Goal: Information Seeking & Learning: Find specific fact

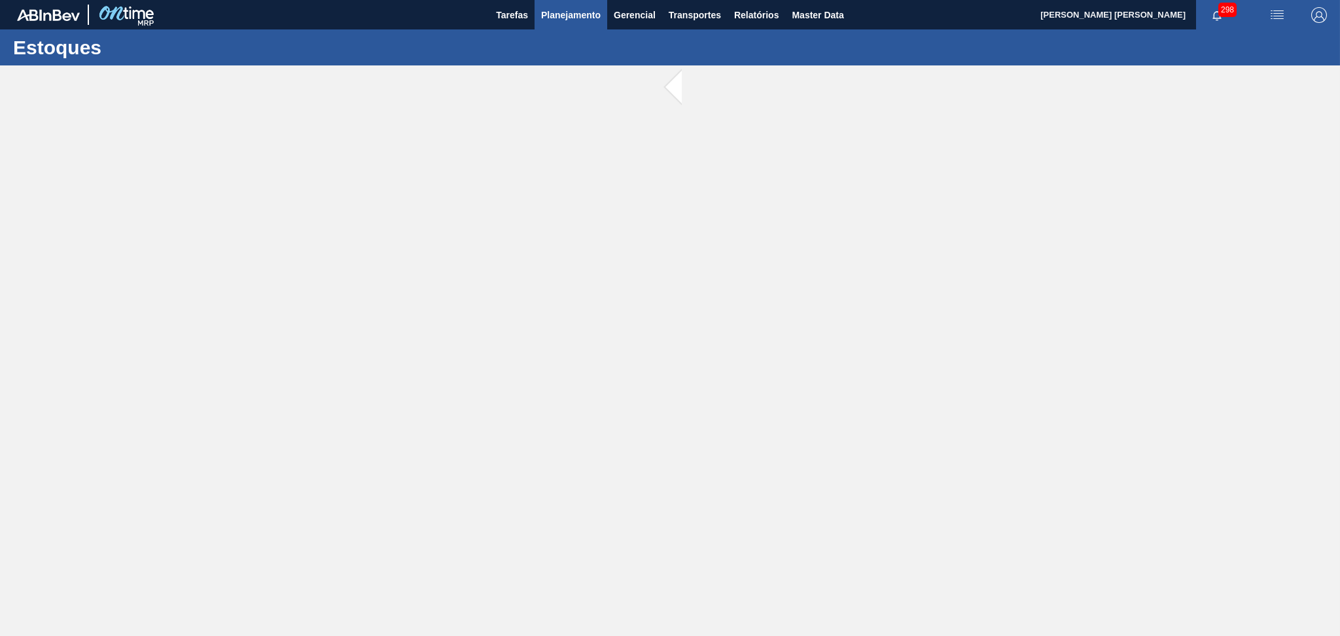
click at [557, 0] on button "Planejamento" at bounding box center [571, 14] width 73 height 29
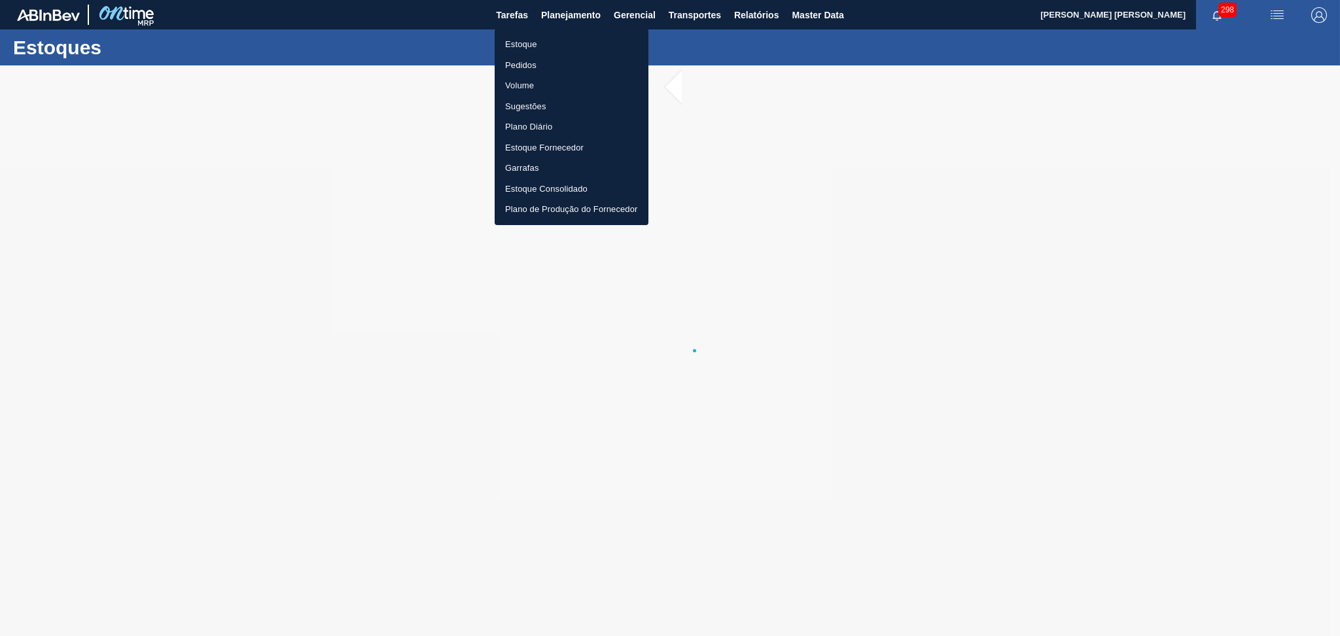
click at [522, 50] on li "Estoque" at bounding box center [572, 44] width 154 height 21
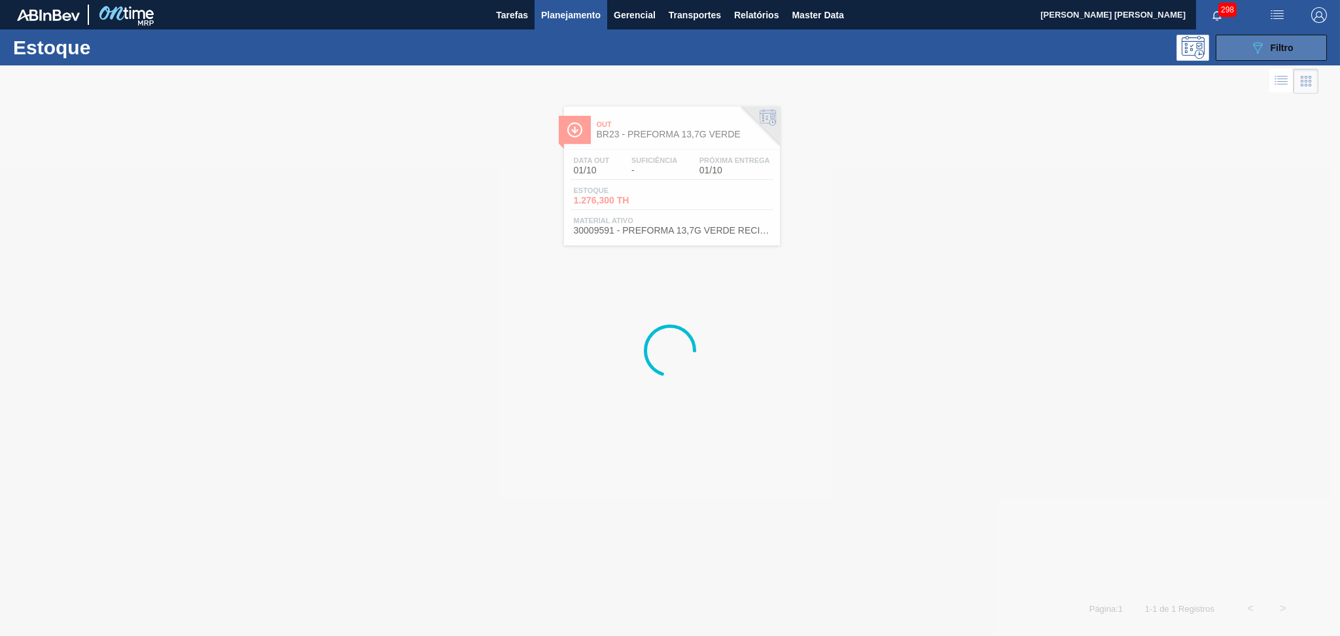
click at [1236, 52] on button "089F7B8B-B2A5-4AFE-B5C0-19BA573D28AC Filtro" at bounding box center [1271, 48] width 111 height 26
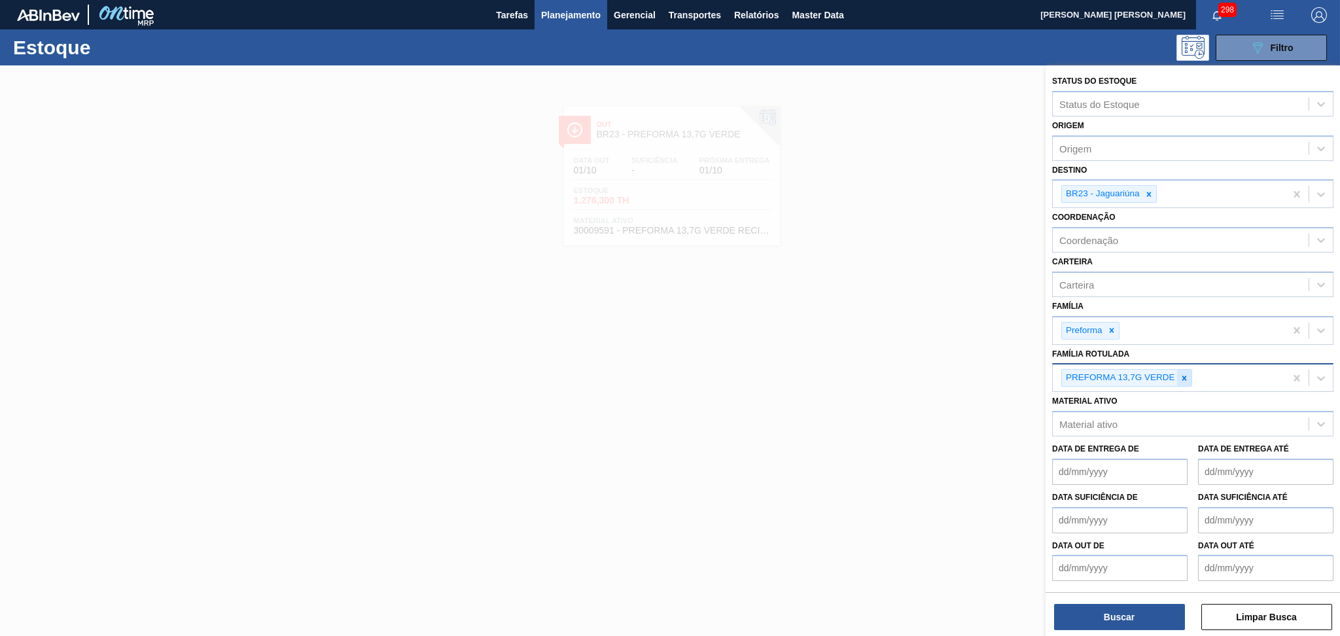
click at [1185, 374] on icon at bounding box center [1184, 378] width 9 height 9
click at [1143, 192] on div at bounding box center [1149, 194] width 14 height 16
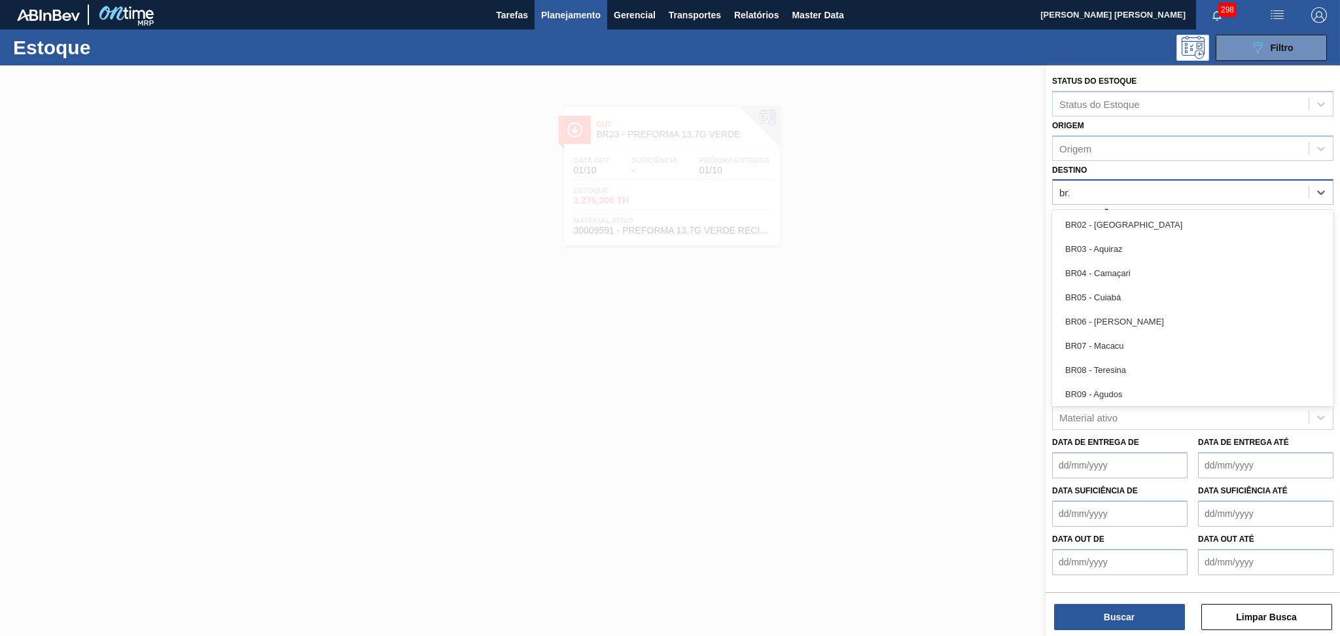
type input "br20"
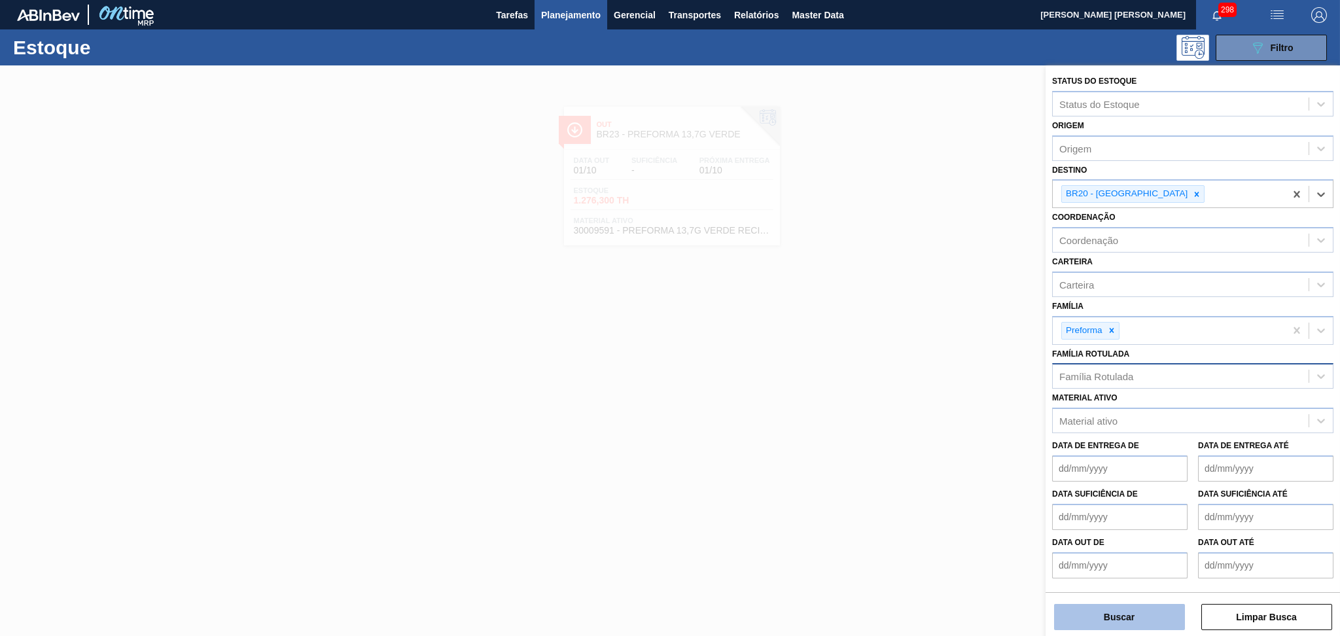
click at [1129, 608] on button "Buscar" at bounding box center [1119, 617] width 131 height 26
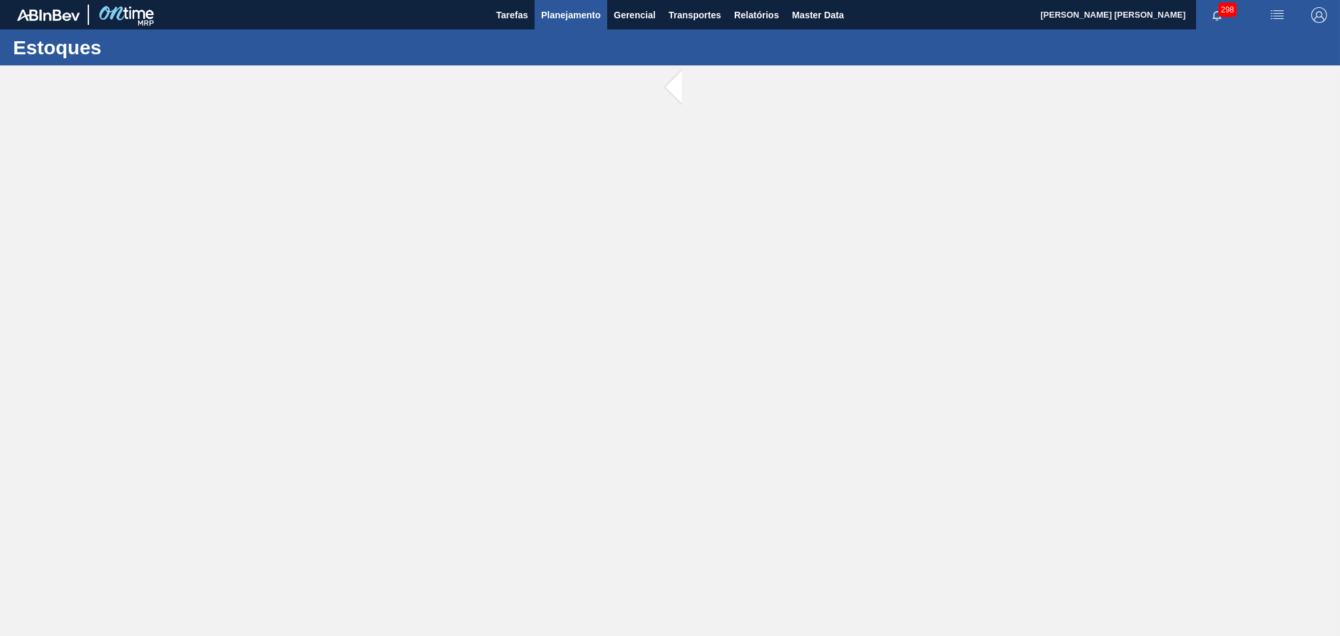
click at [549, 20] on span "Planejamento" at bounding box center [571, 15] width 60 height 16
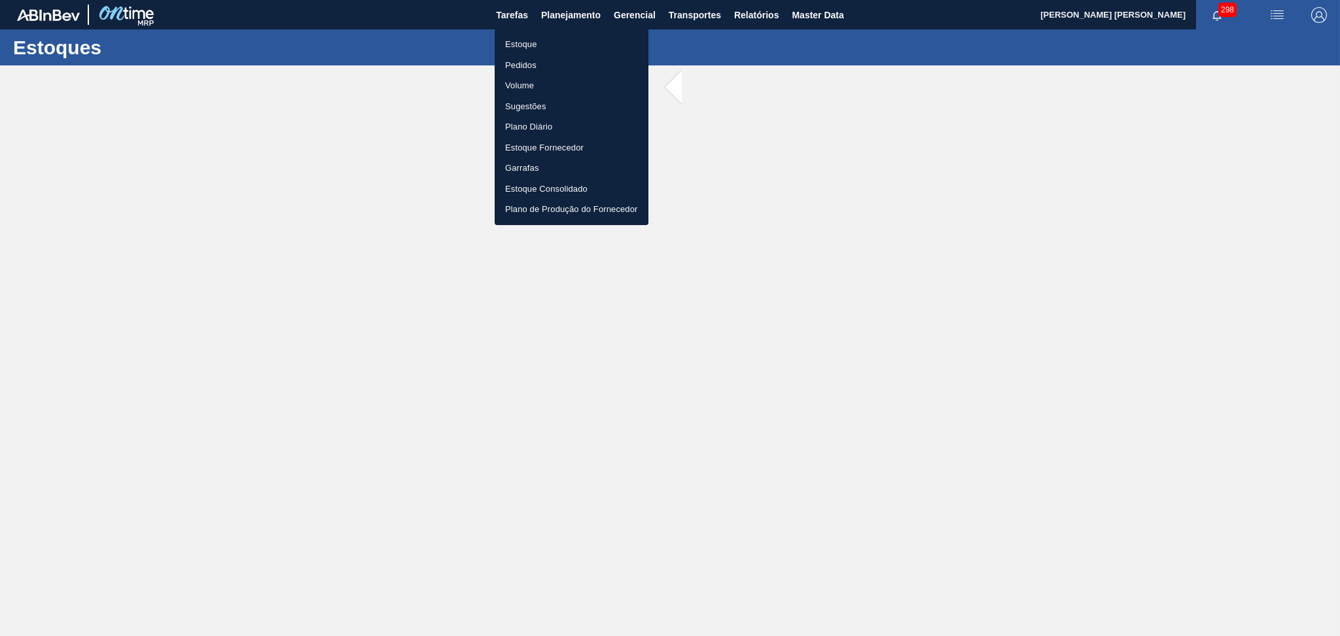
click at [526, 48] on li "Estoque" at bounding box center [572, 44] width 154 height 21
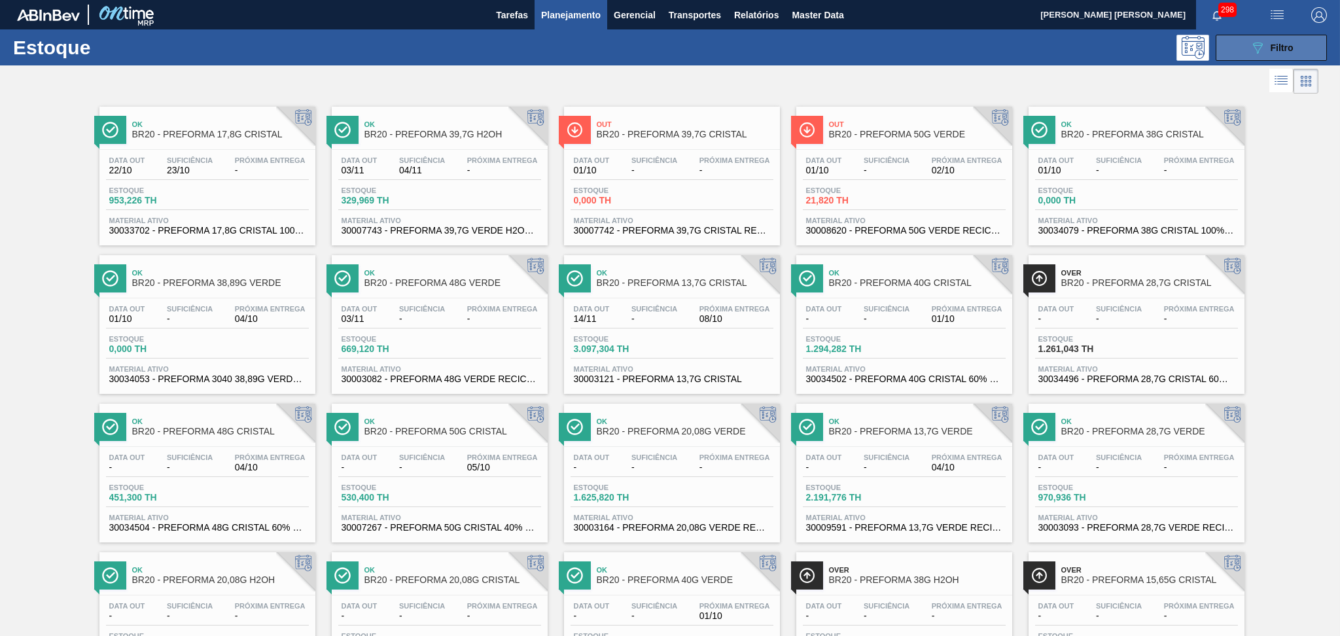
click at [1268, 46] on div "089F7B8B-B2A5-4AFE-B5C0-19BA573D28AC Filtro" at bounding box center [1272, 48] width 44 height 16
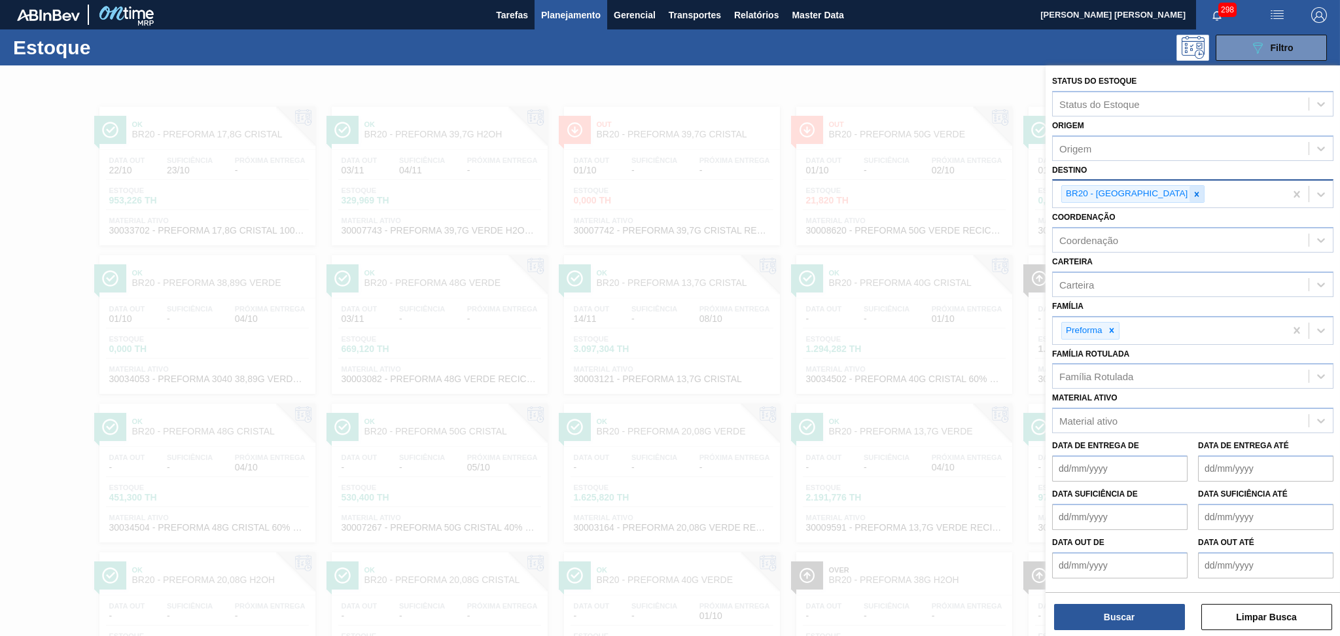
click at [1190, 192] on div at bounding box center [1197, 194] width 14 height 16
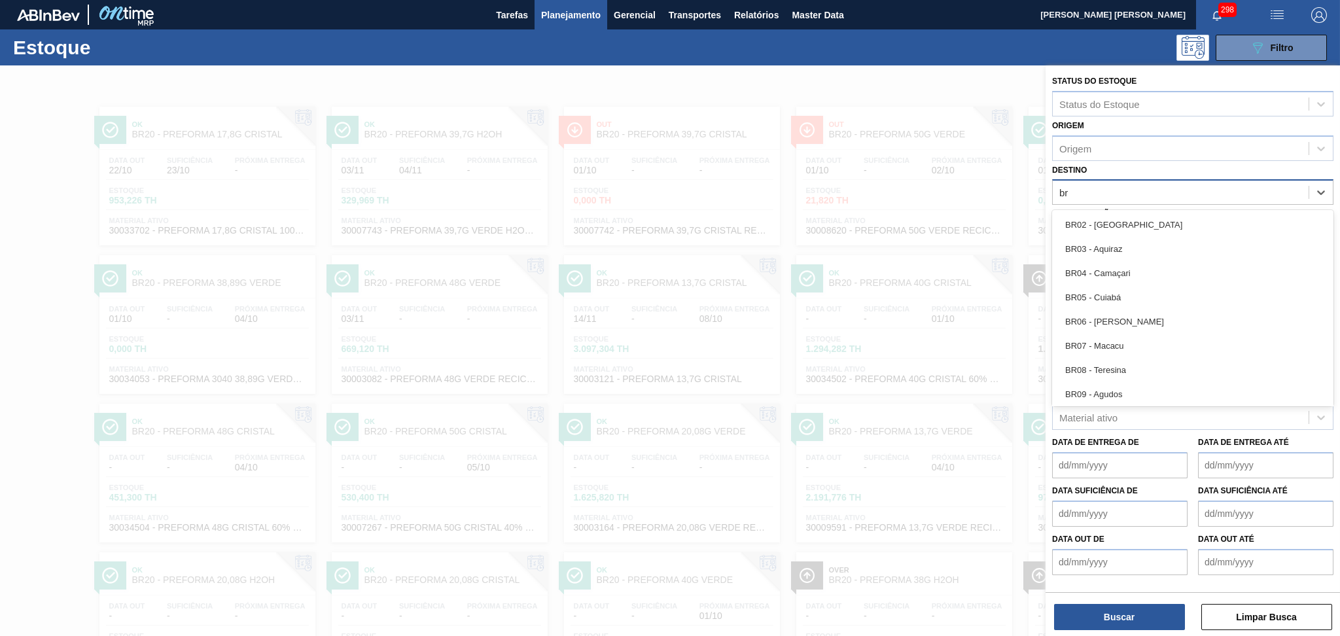
type input "br1"
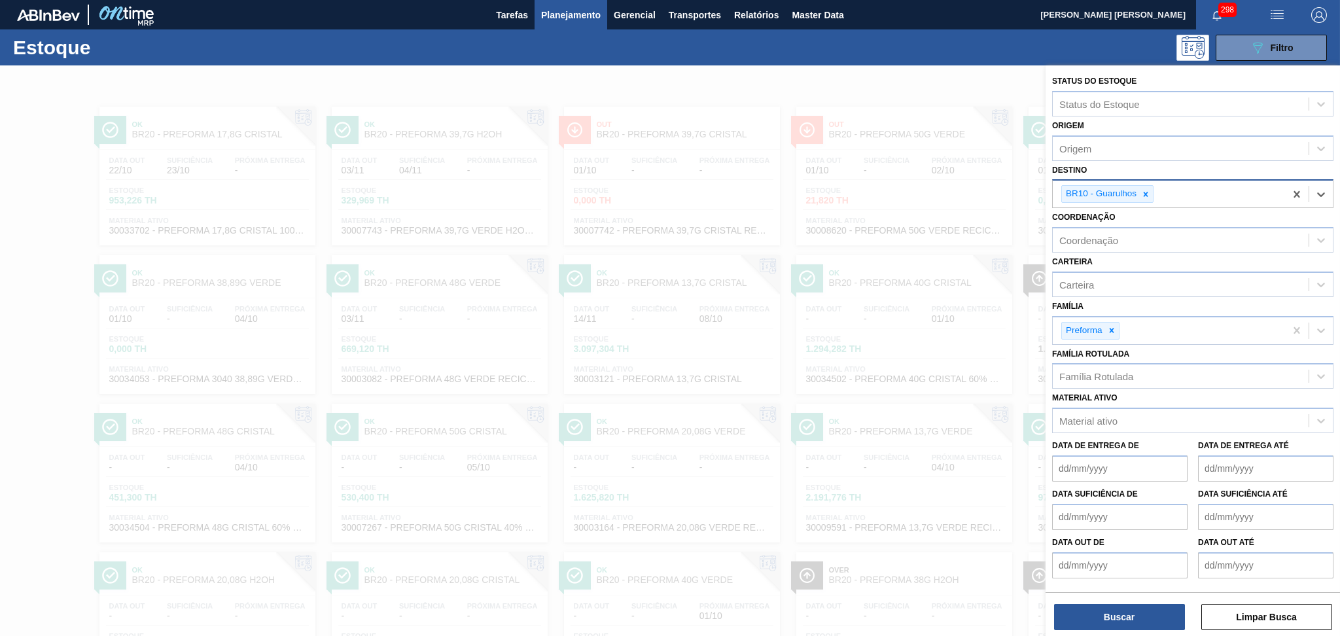
click at [1147, 192] on icon at bounding box center [1145, 194] width 9 height 9
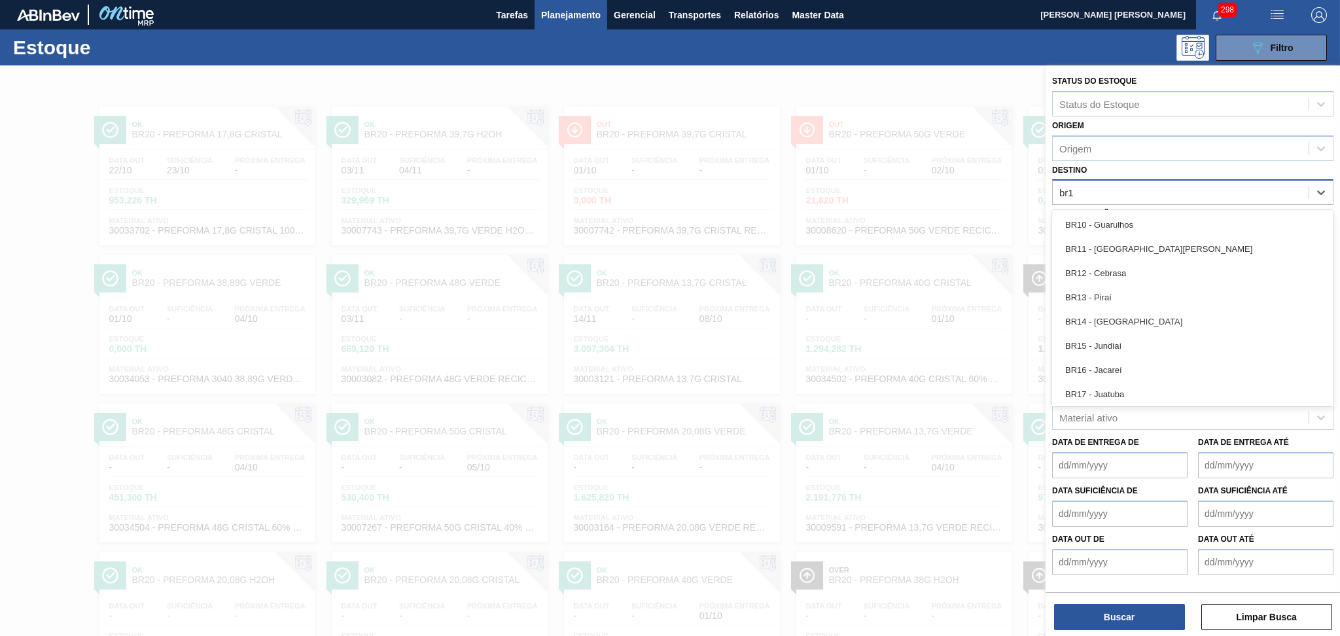
type input "br12"
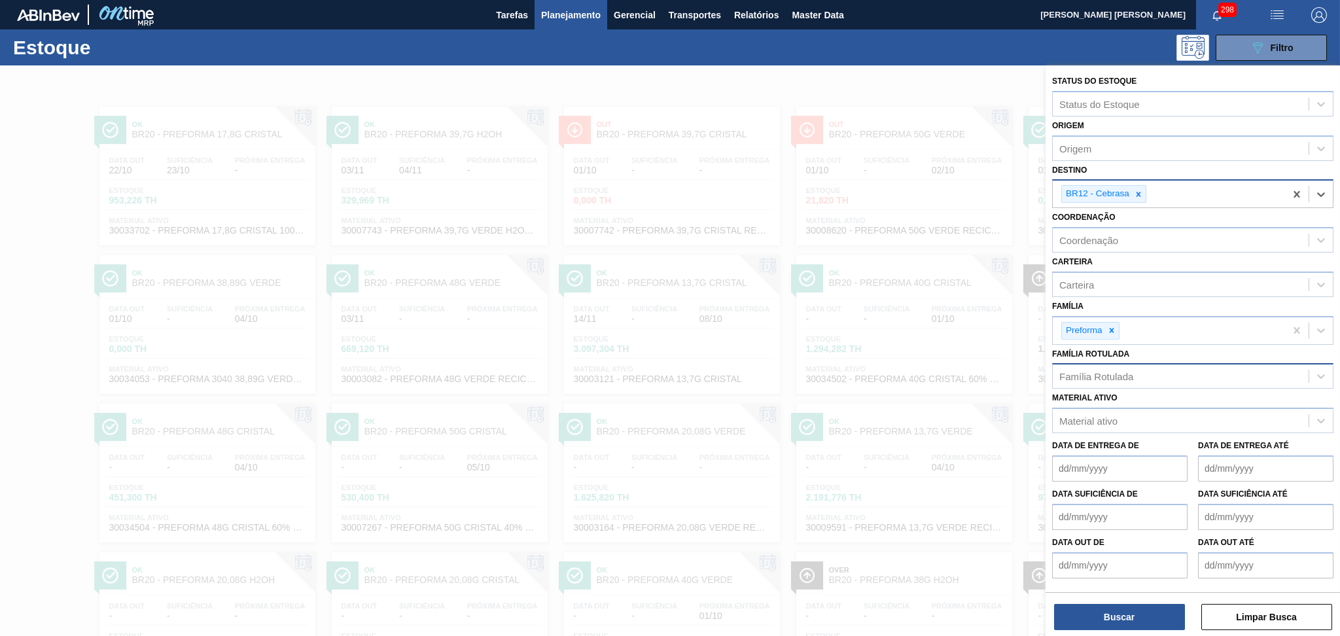
click at [1096, 371] on div "Família Rotulada" at bounding box center [1097, 376] width 74 height 11
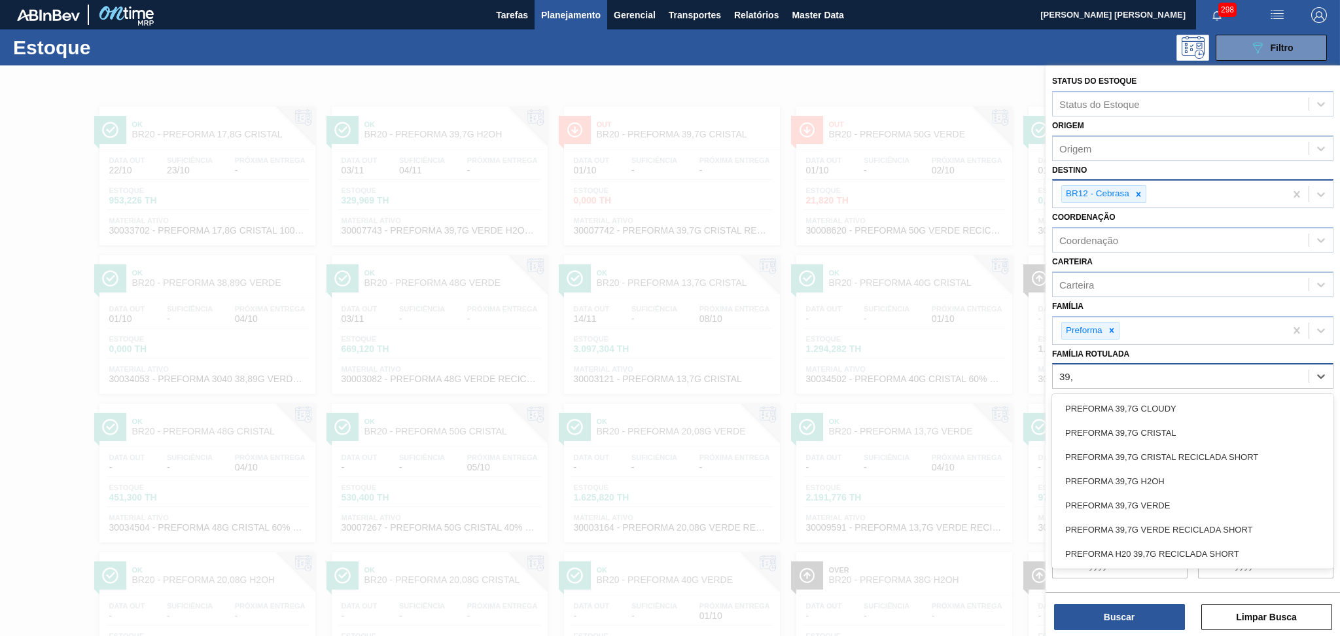
type Rotulada "39,7"
click at [1128, 428] on div "PREFORMA 39,7G CRISTAL" at bounding box center [1192, 433] width 281 height 24
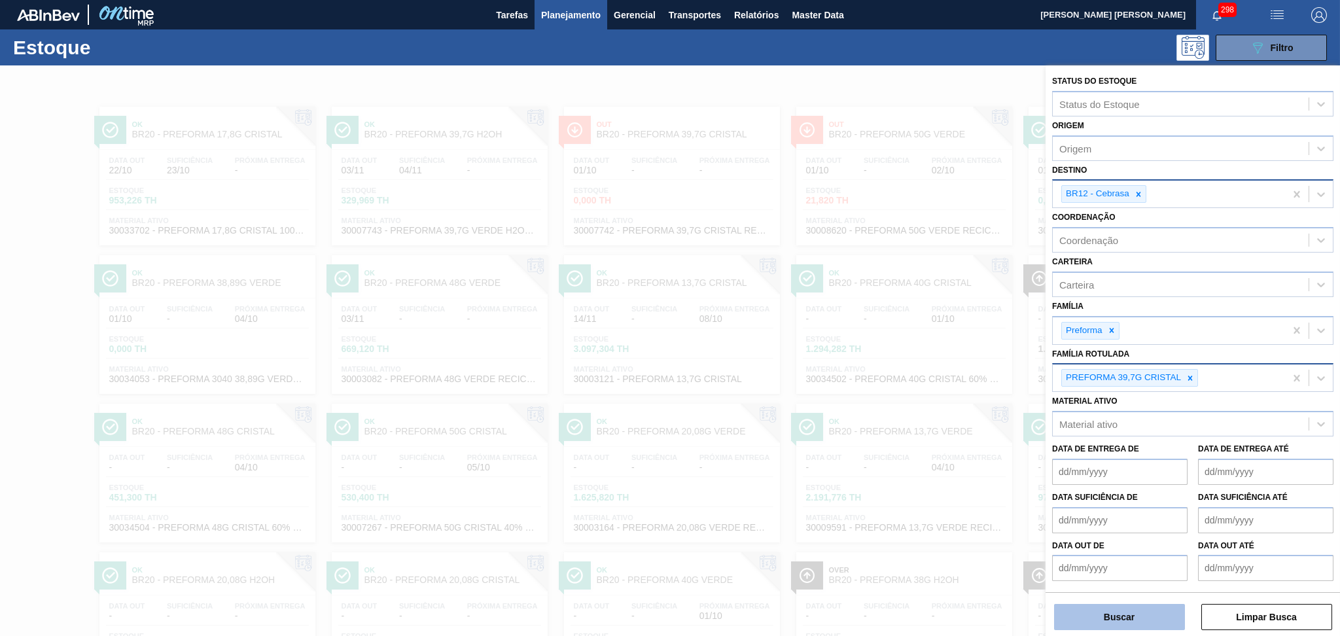
click at [1083, 624] on button "Buscar" at bounding box center [1119, 617] width 131 height 26
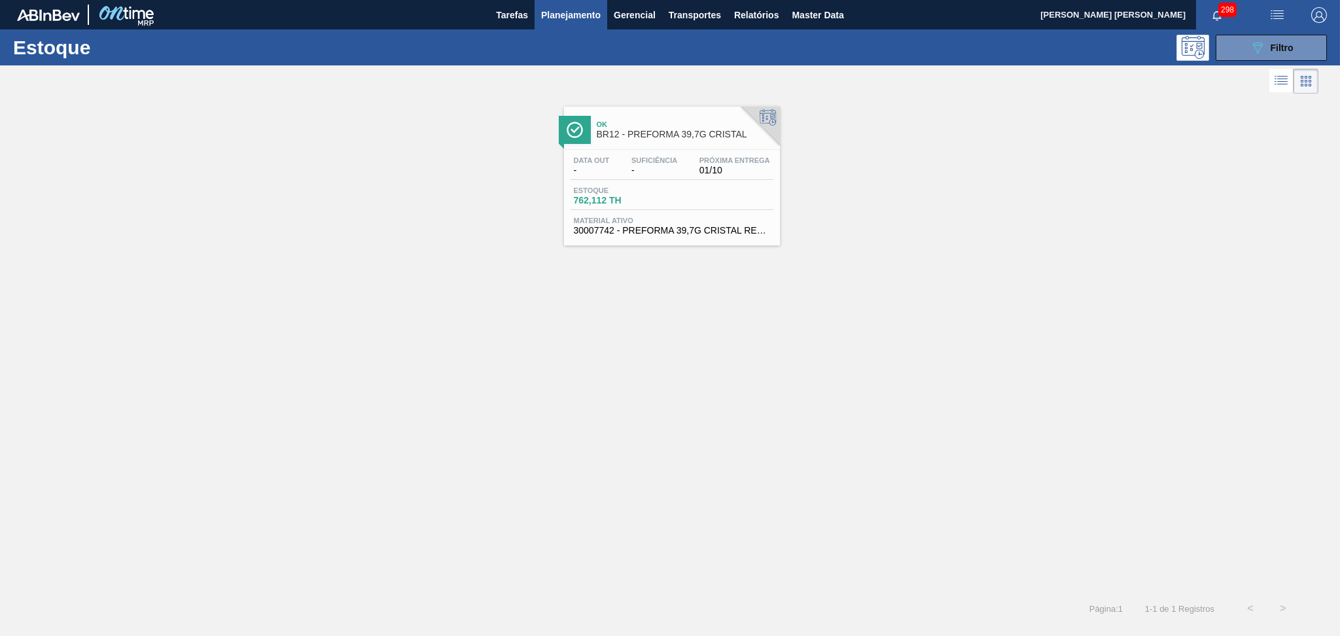
click at [662, 198] on span "762,112 TH" at bounding box center [620, 201] width 92 height 10
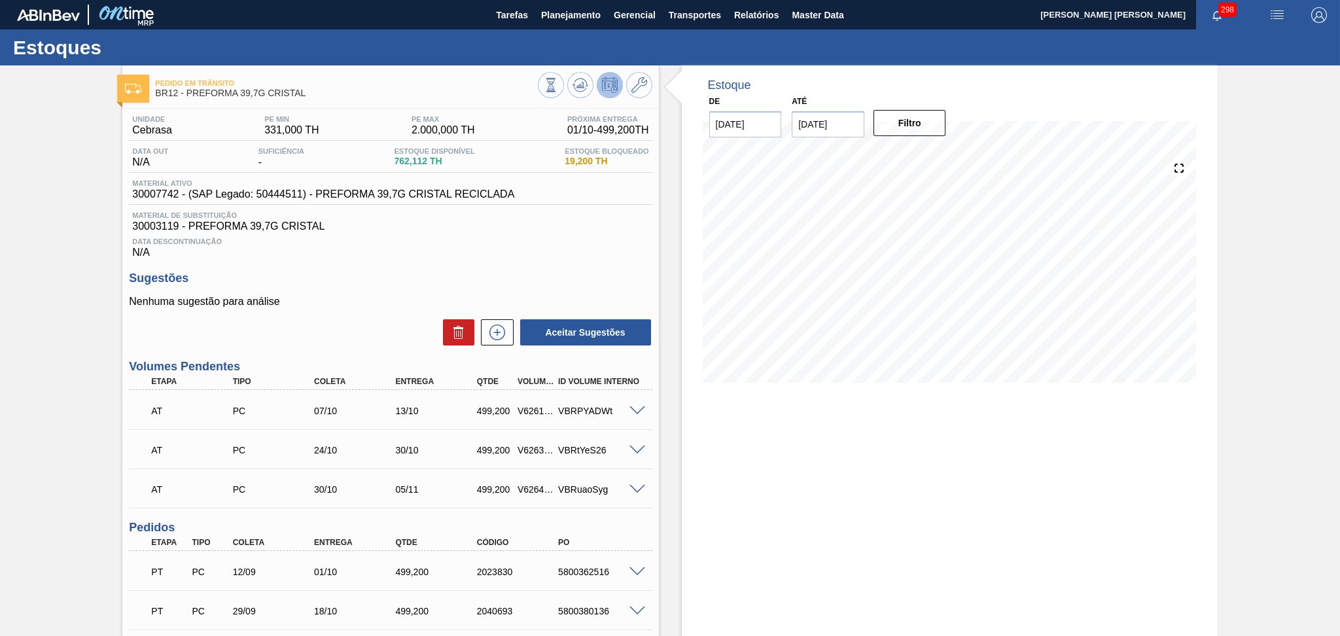
click at [393, 310] on div "Nenhuma sugestão para análise Aceitar Sugestões" at bounding box center [390, 321] width 523 height 51
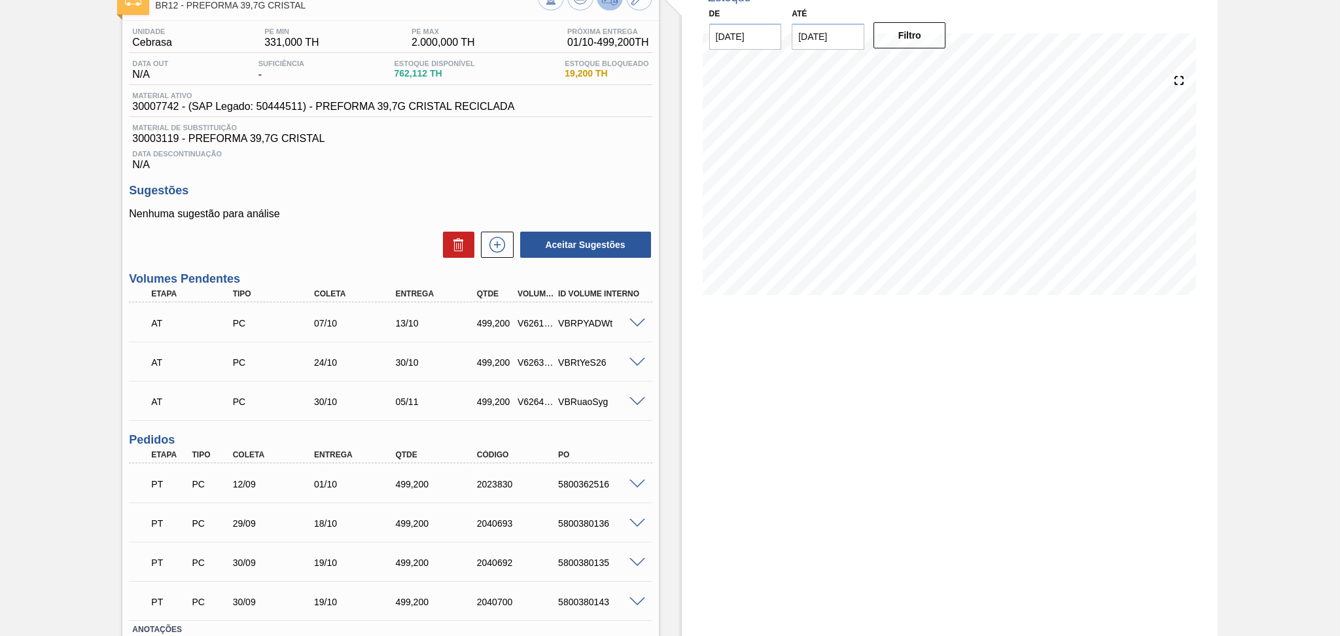
scroll to position [177, 0]
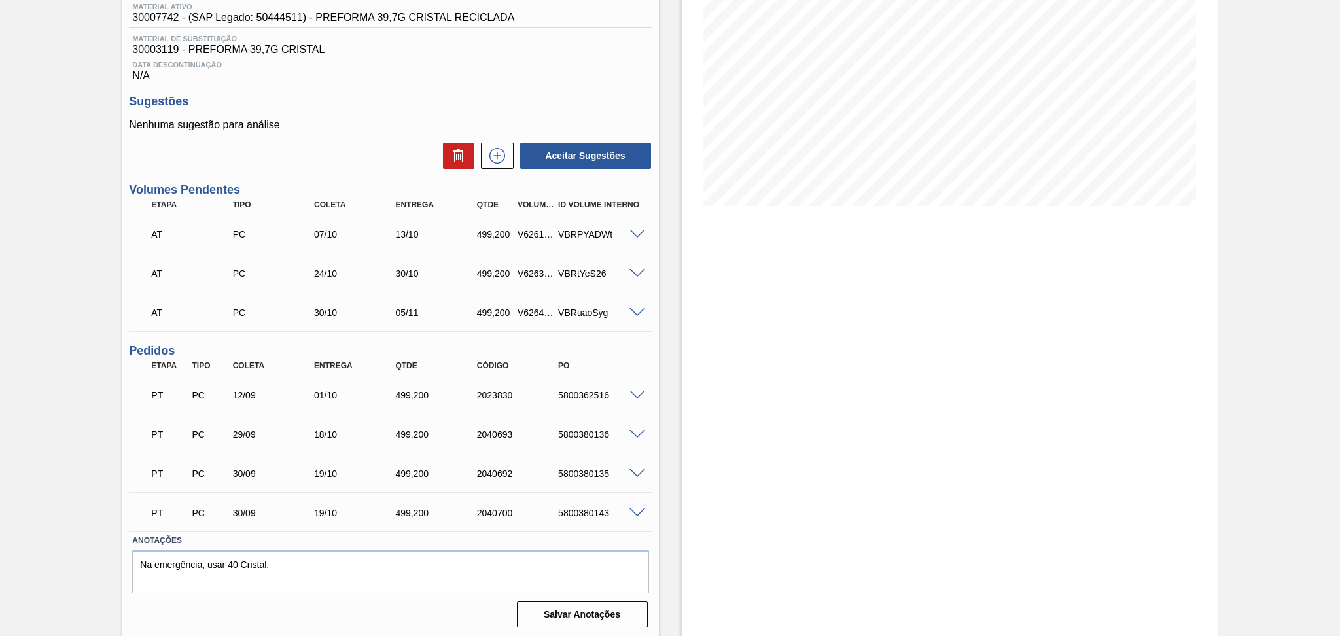
click at [559, 397] on div "5800362516" at bounding box center [601, 395] width 92 height 10
click at [560, 397] on div "5800362516" at bounding box center [601, 395] width 92 height 10
copy div "5800362516"
click at [742, 367] on div "Estoque De 01/10/2025 Até 30/10/2025 Filtro 04/10 Projeção de Estoque 1,251.75 …" at bounding box center [950, 264] width 536 height 750
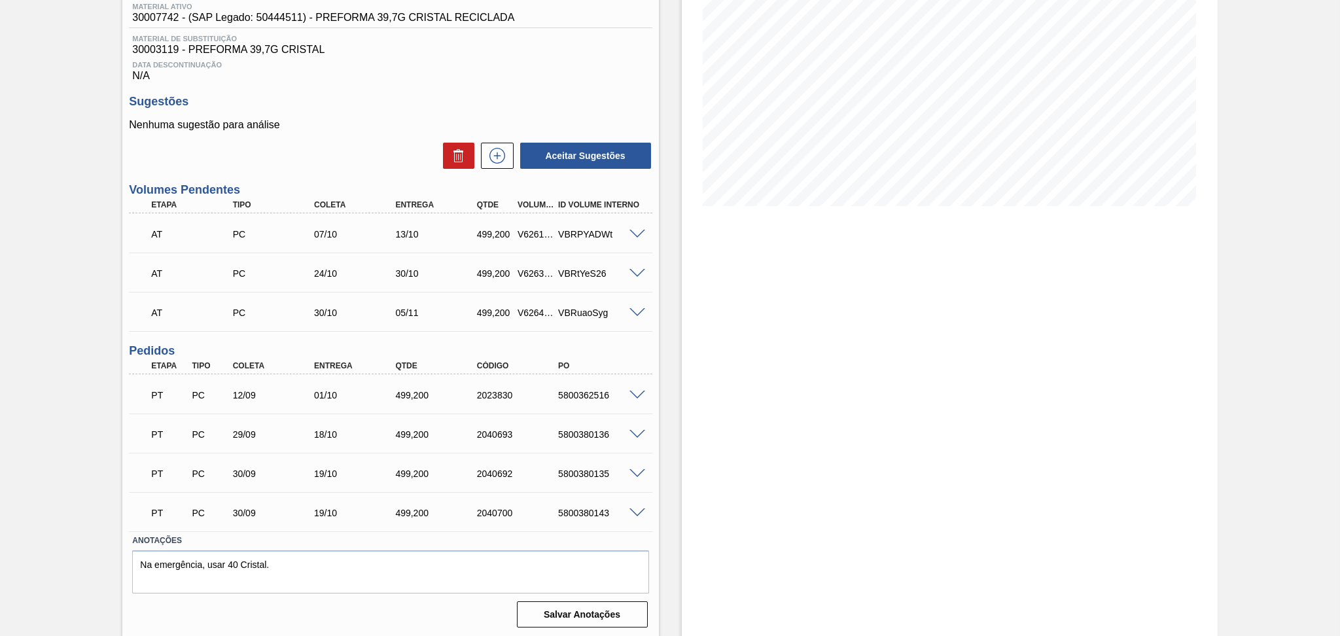
click at [334, 125] on p "Nenhuma sugestão para análise" at bounding box center [390, 125] width 523 height 12
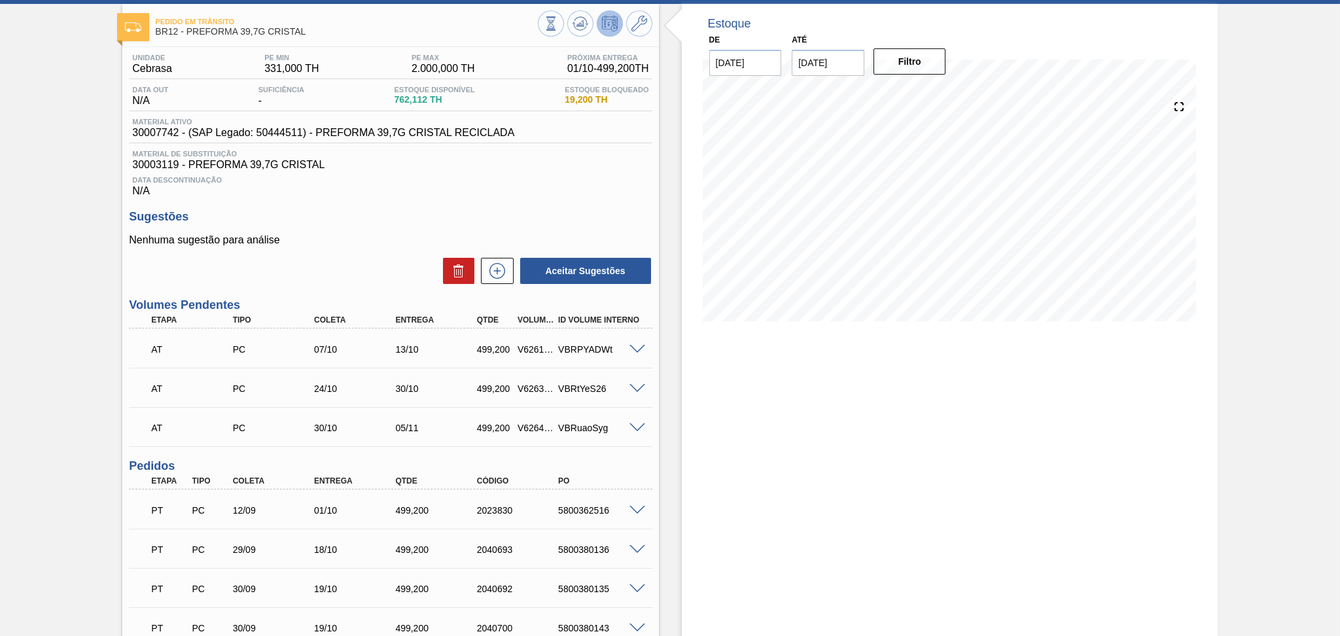
scroll to position [0, 0]
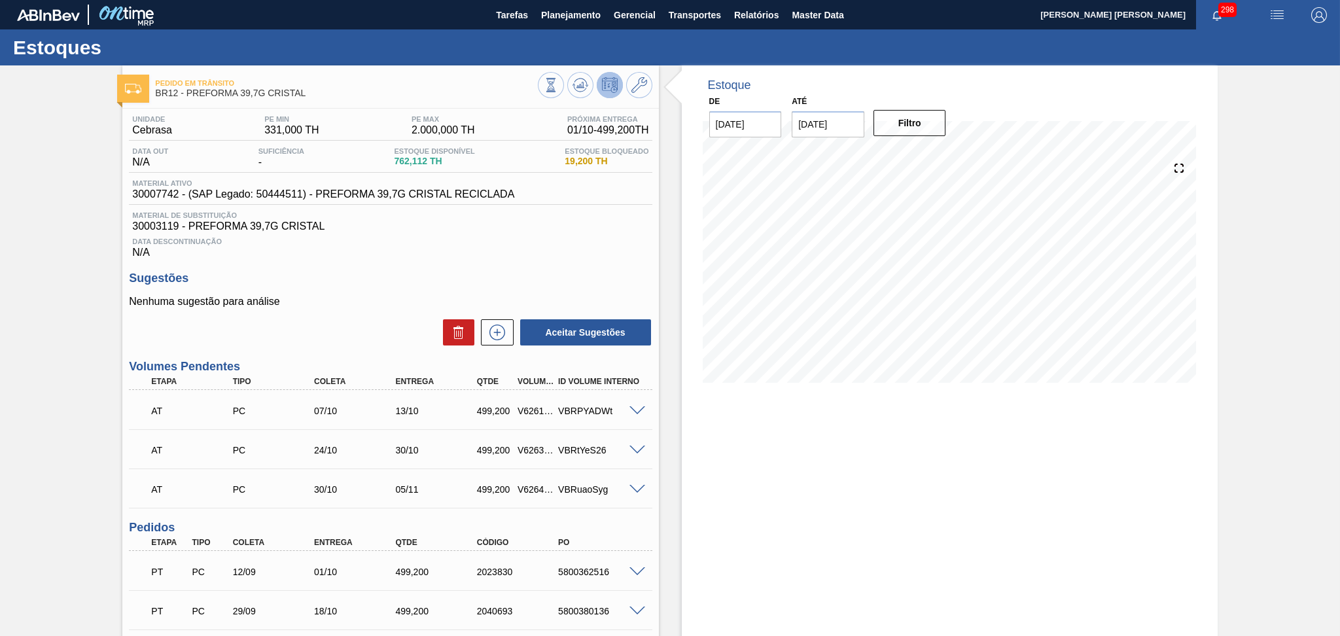
click at [335, 298] on p "Nenhuma sugestão para análise" at bounding box center [390, 302] width 523 height 12
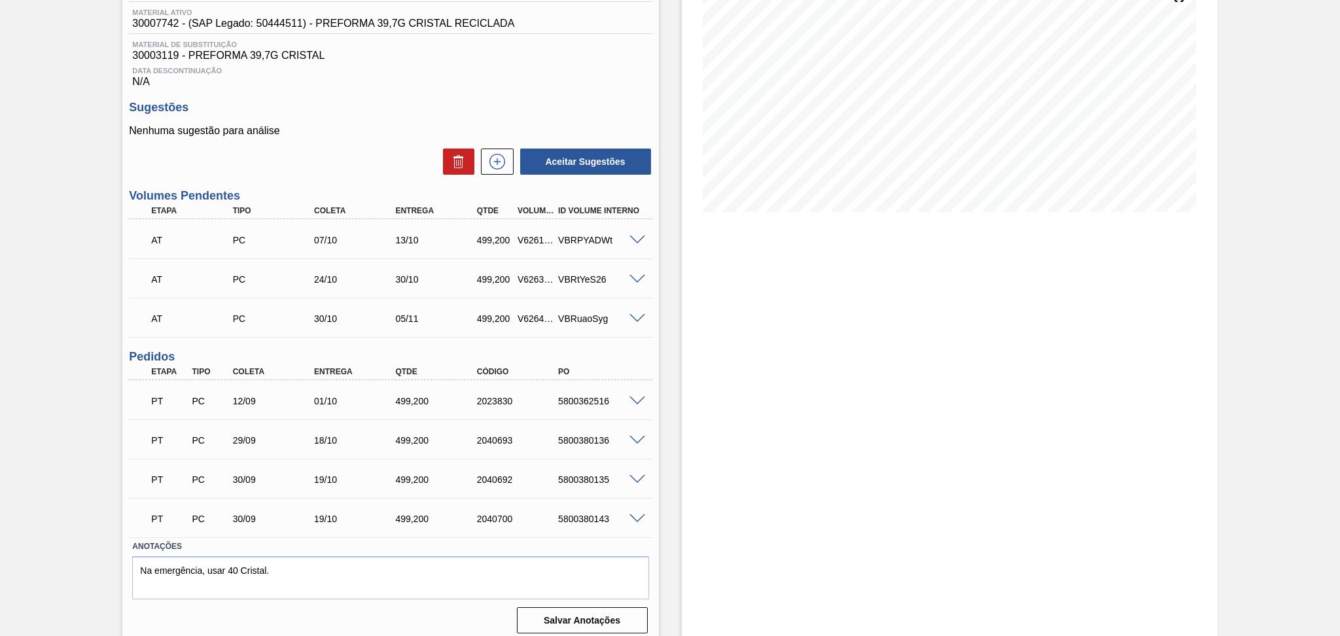
scroll to position [177, 0]
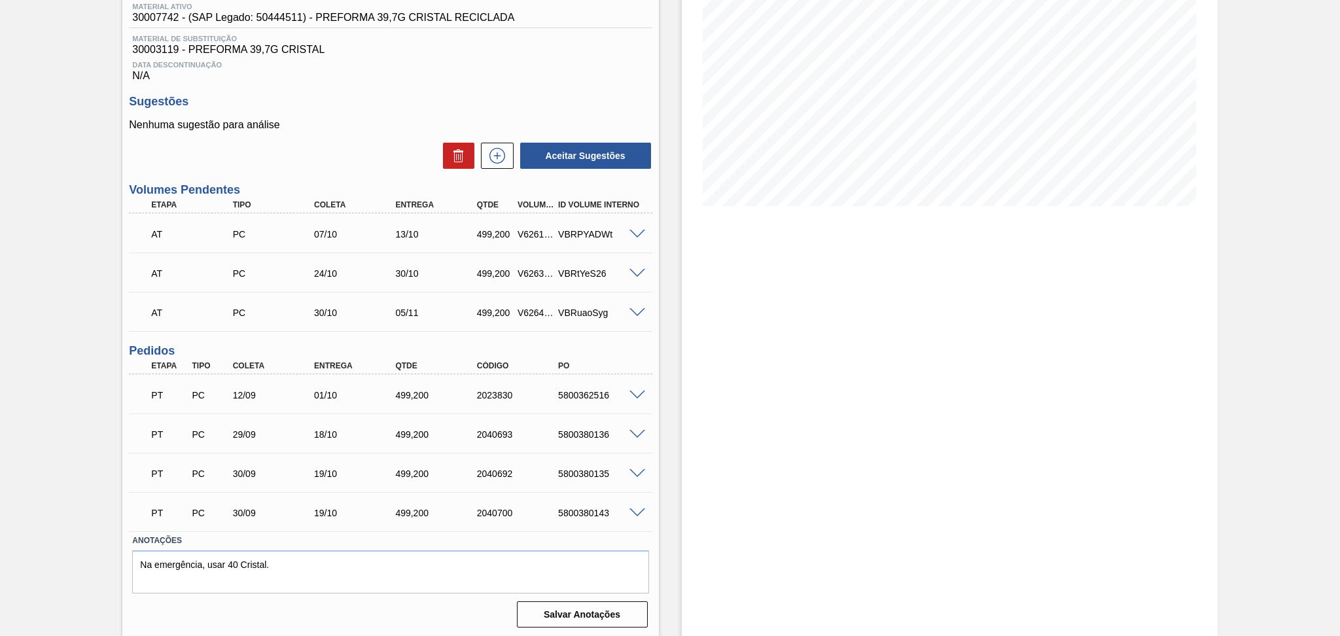
click at [579, 393] on div "5800362516" at bounding box center [601, 395] width 92 height 10
click at [635, 393] on span at bounding box center [638, 396] width 16 height 10
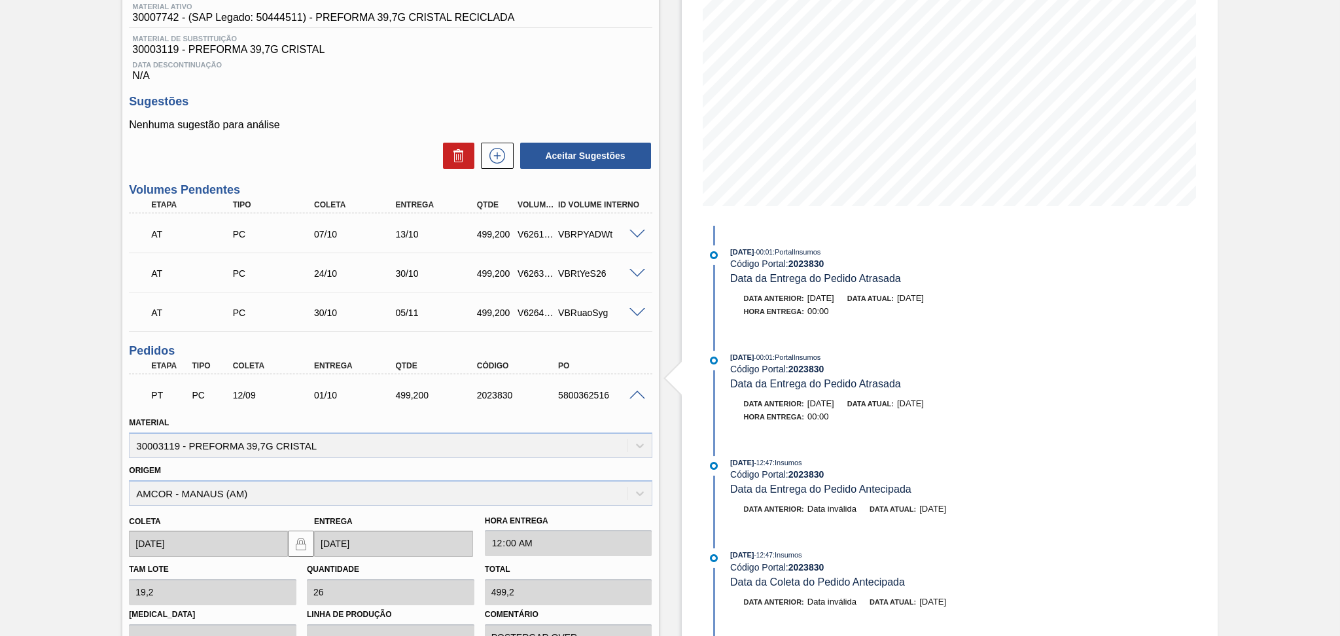
click at [632, 393] on span at bounding box center [638, 396] width 16 height 10
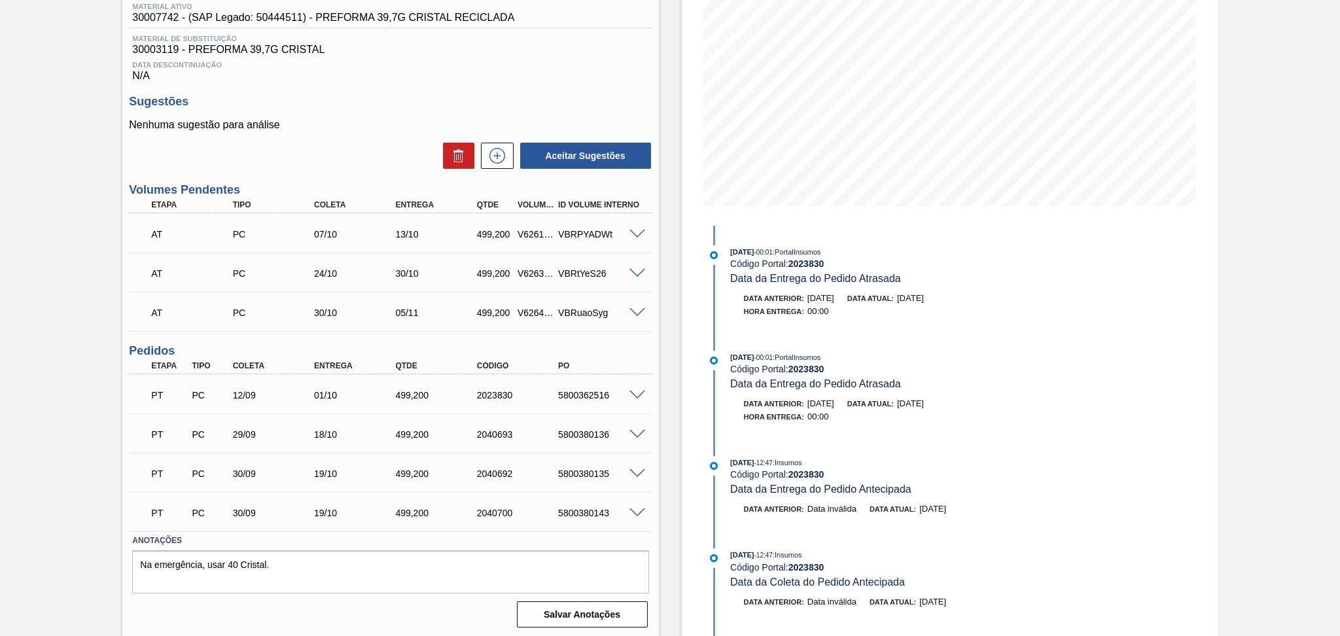
click at [594, 393] on div "5800362516" at bounding box center [601, 395] width 92 height 10
copy div "5800362516"
click at [488, 65] on span "Data Descontinuação" at bounding box center [390, 65] width 516 height 8
click at [560, 54] on span "30003119 - PREFORMA 39,7G CRISTAL" at bounding box center [390, 50] width 516 height 12
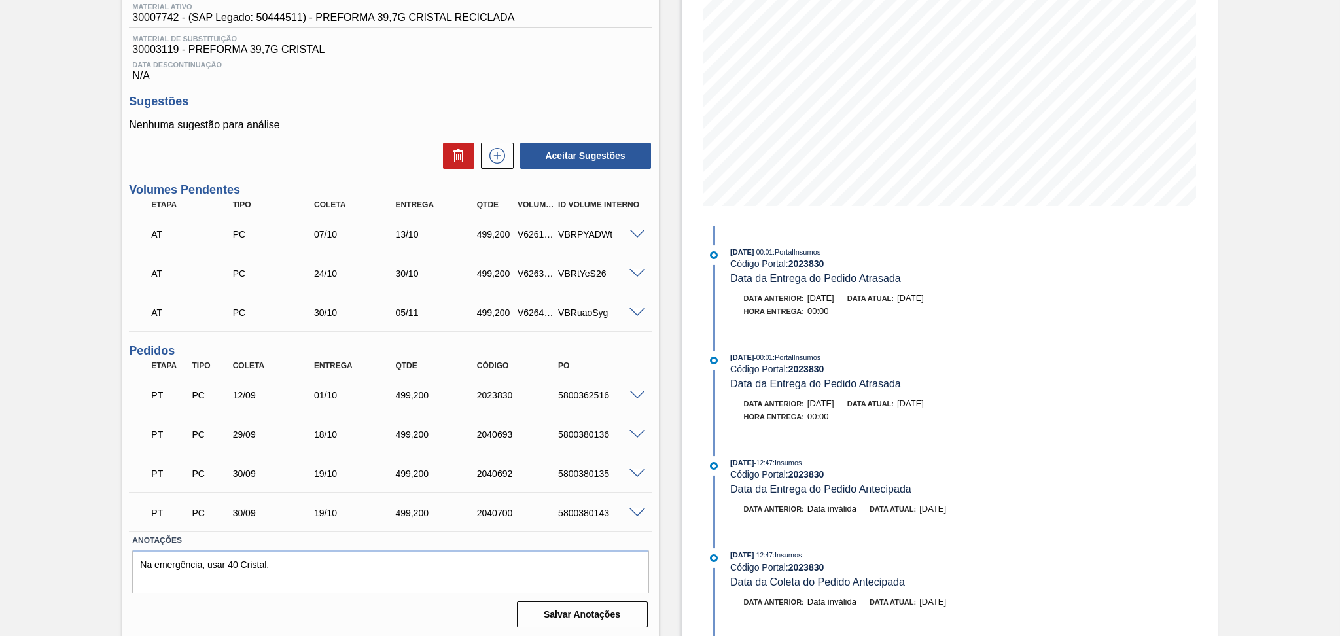
click at [154, 96] on h3 "Sugestões" at bounding box center [390, 102] width 523 height 14
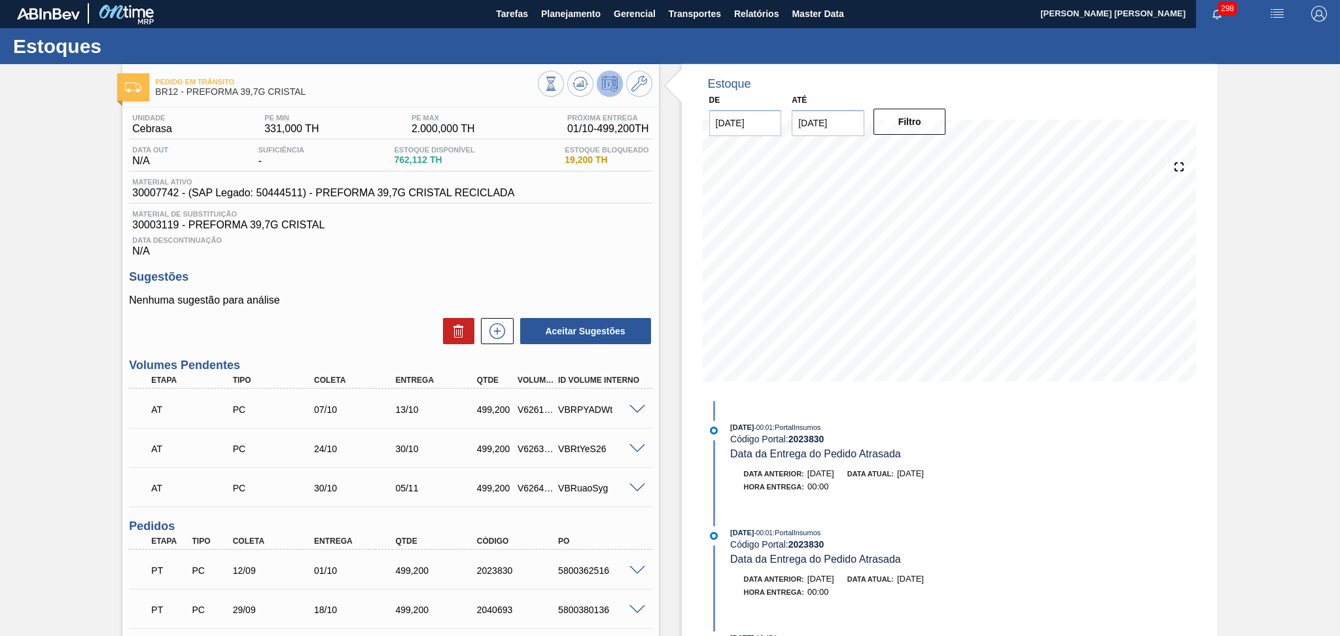
scroll to position [0, 0]
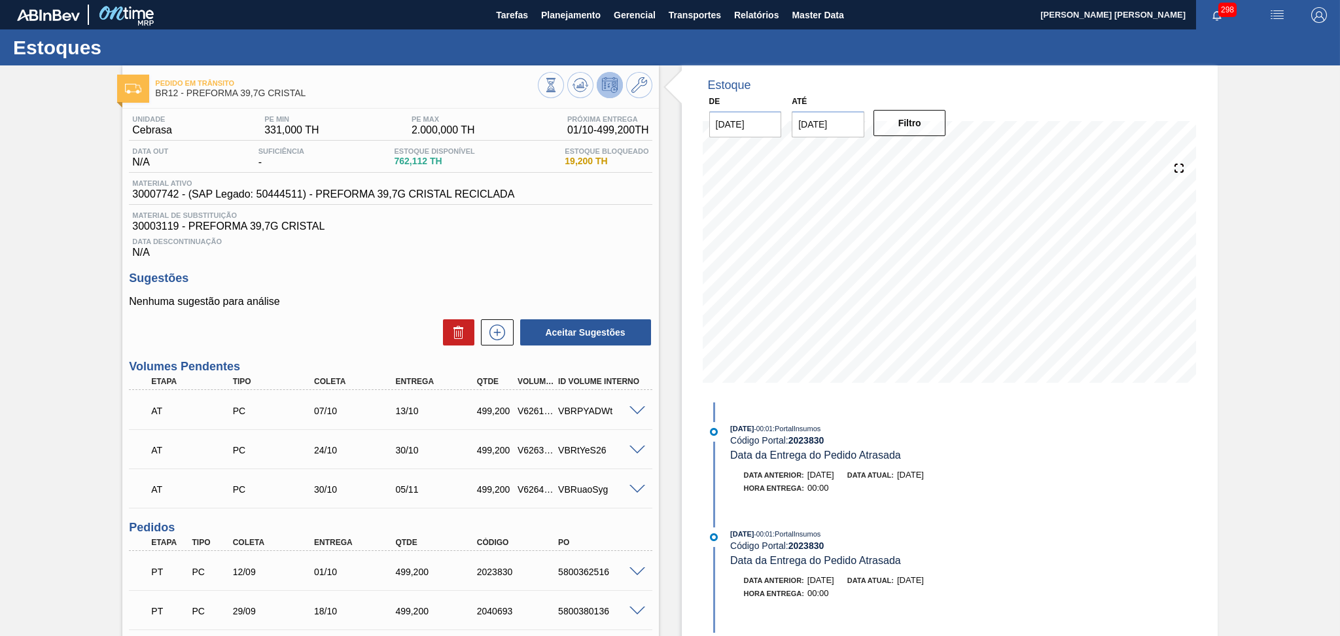
click at [435, 282] on h3 "Sugestões" at bounding box center [390, 279] width 523 height 14
click at [477, 217] on span "Material de Substituição" at bounding box center [390, 215] width 516 height 8
click at [452, 234] on div "Data Descontinuação N/A" at bounding box center [390, 245] width 523 height 26
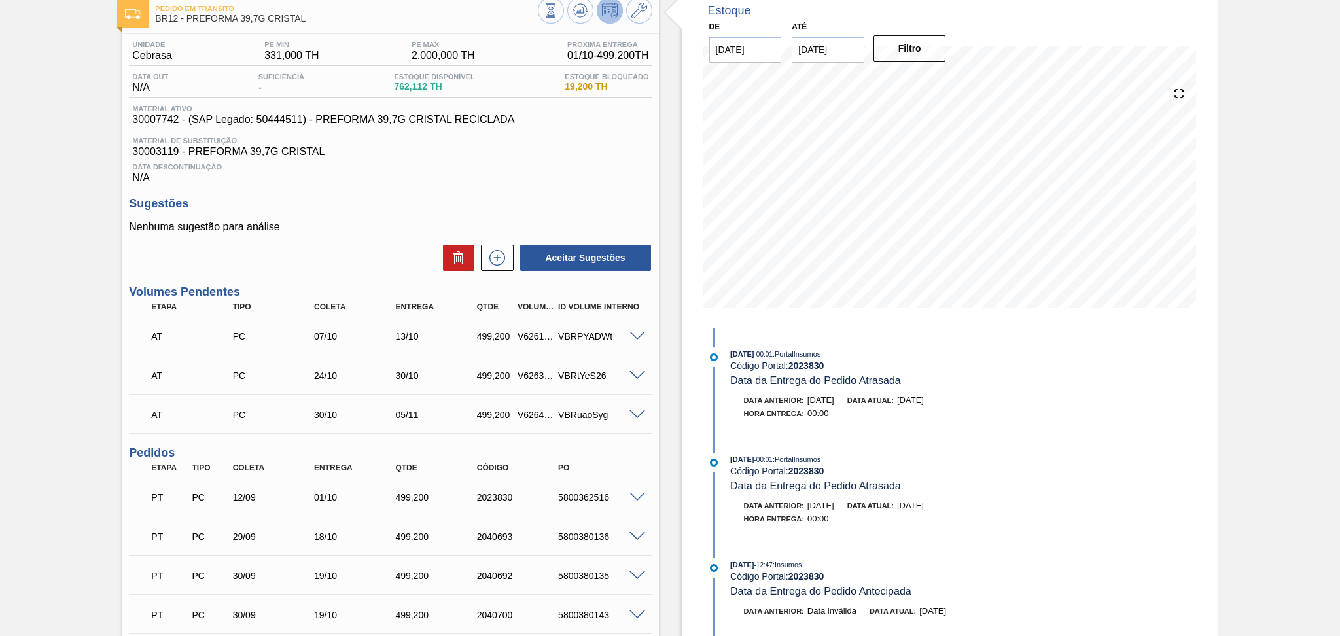
scroll to position [174, 0]
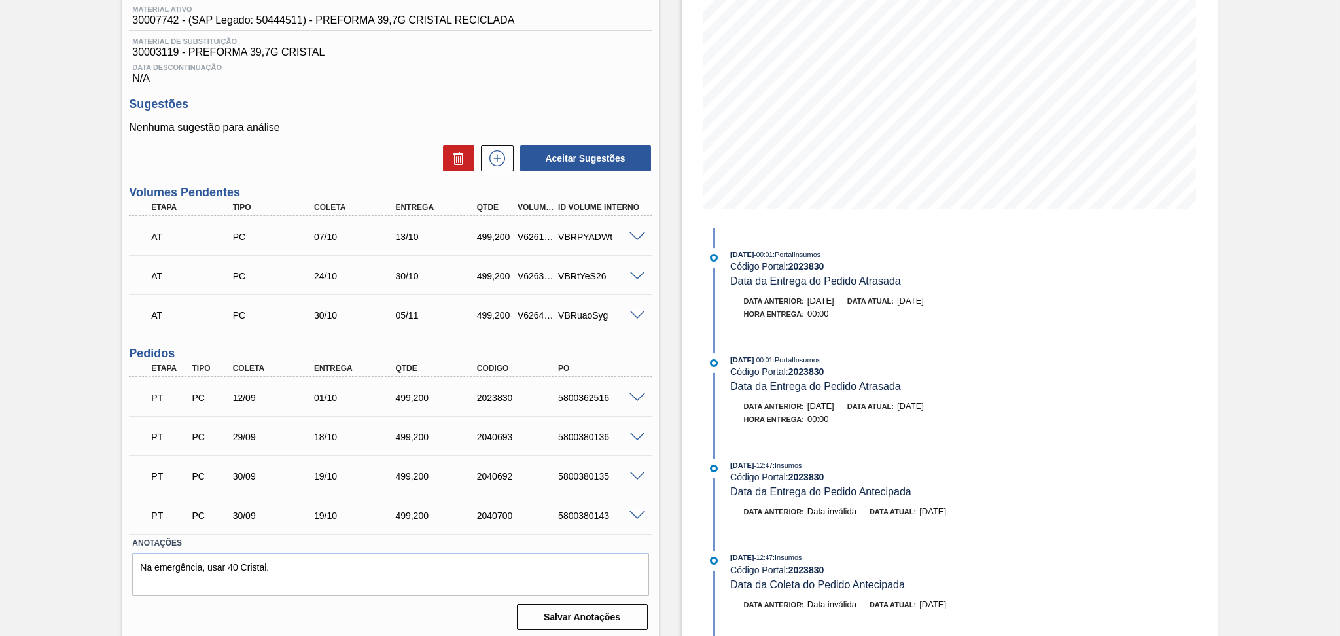
click at [588, 393] on div "5800362516" at bounding box center [601, 398] width 92 height 10
copy div "5800362516"
click at [656, 339] on div "Unidade Cebrasa PE MIN 331,000 TH PE MAX 2.000,000 TH Próxima Entrega 01/10 - 4…" at bounding box center [390, 285] width 536 height 700
click at [609, 82] on div "Data Descontinuação N/A" at bounding box center [390, 71] width 523 height 26
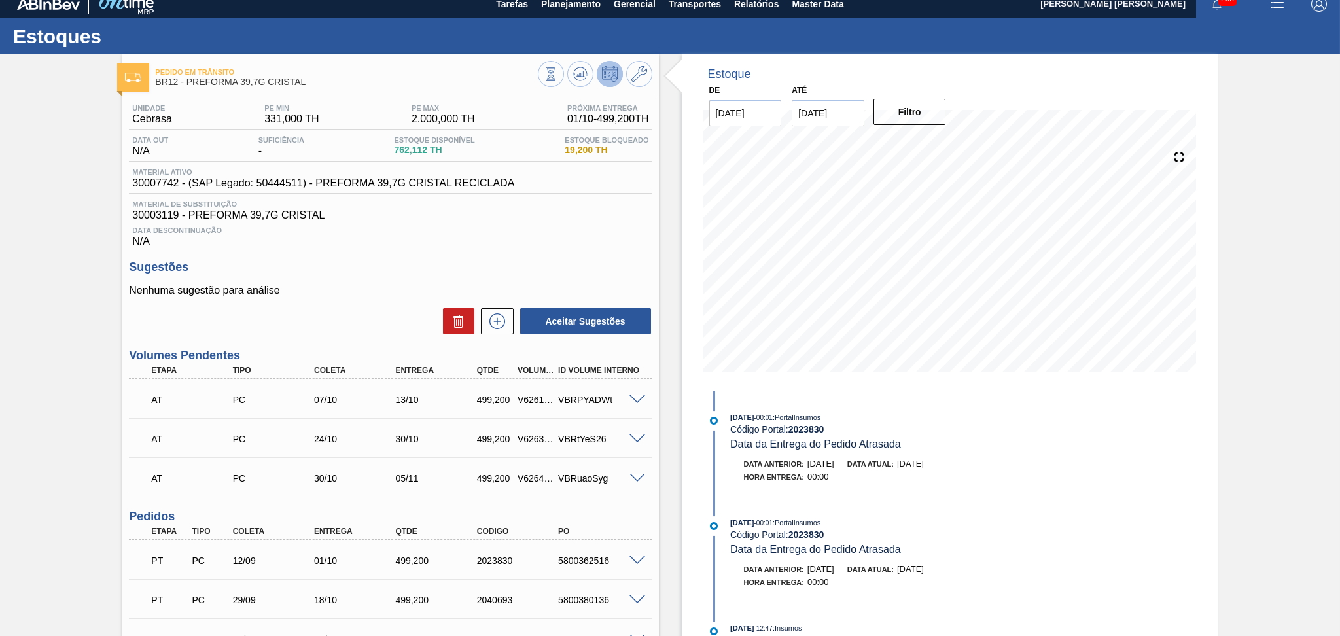
scroll to position [0, 0]
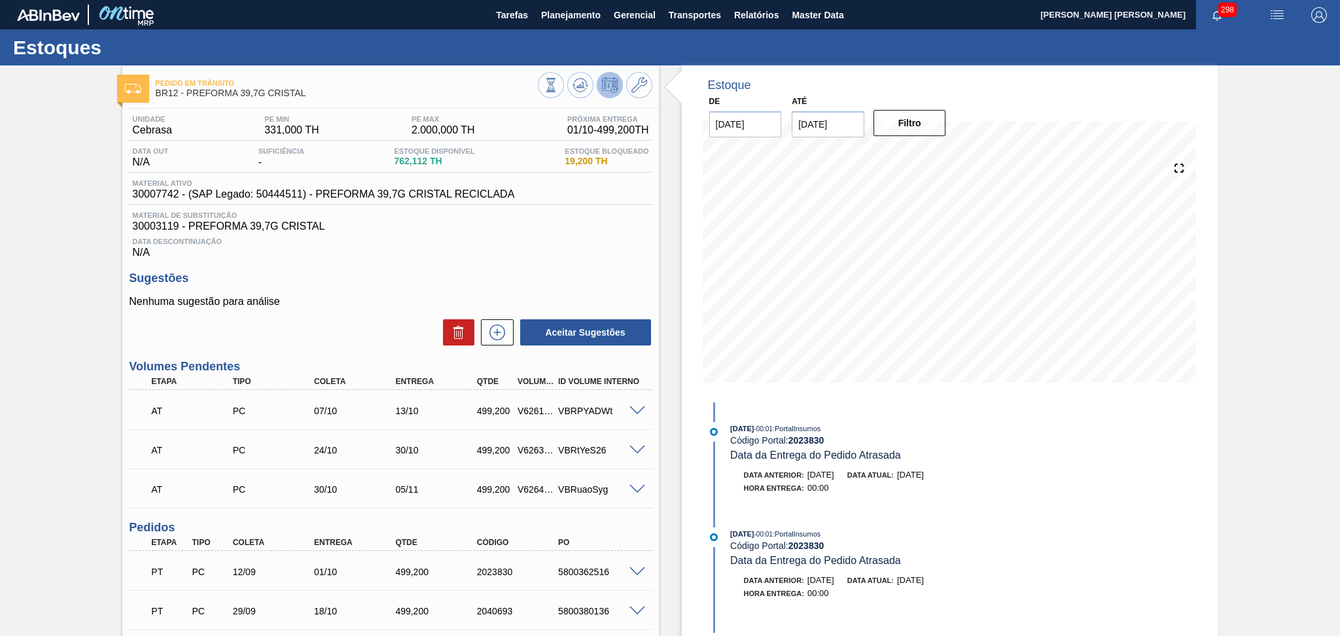
click at [594, 223] on span "30003119 - PREFORMA 39,7G CRISTAL" at bounding box center [390, 227] width 516 height 12
